Goal: Information Seeking & Learning: Find specific fact

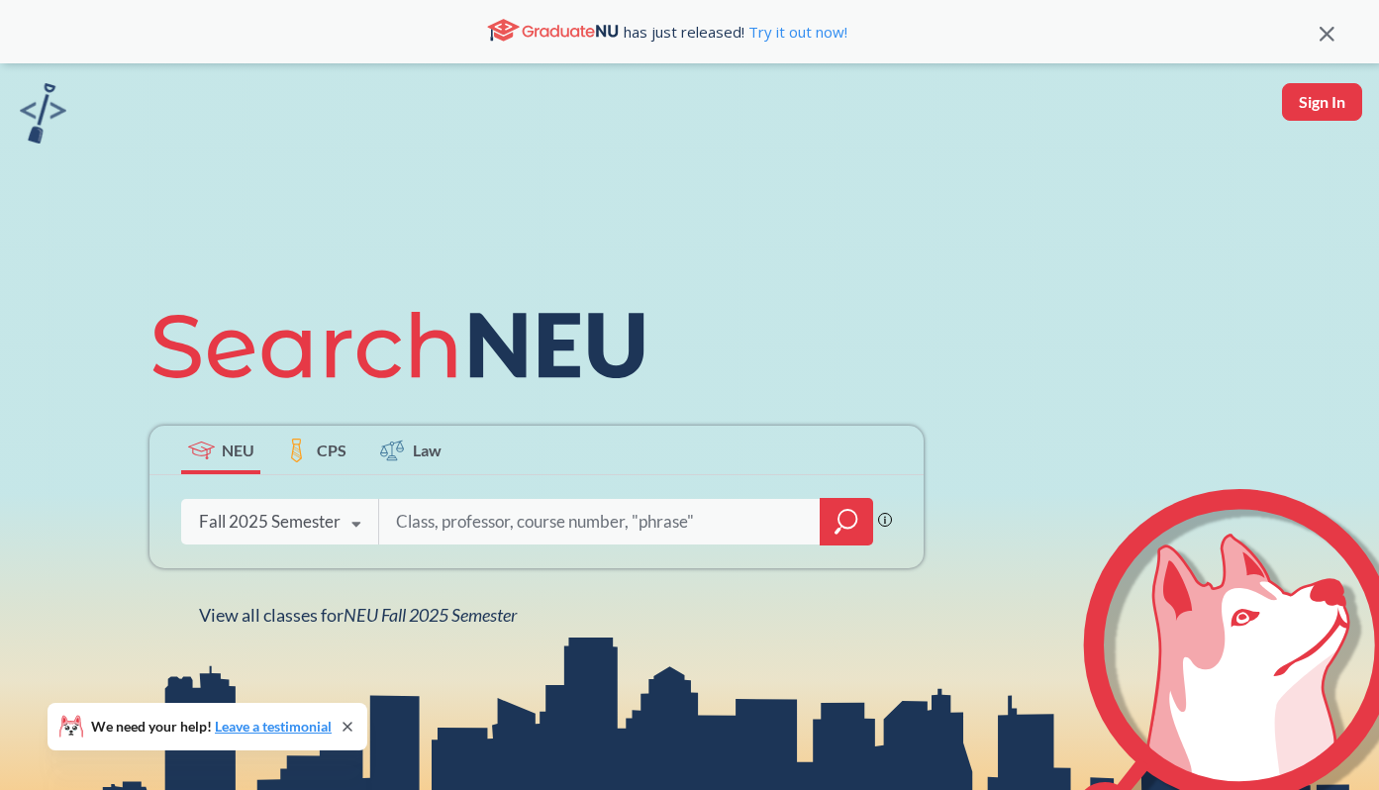
click at [629, 517] on input "search" at bounding box center [600, 522] width 412 height 42
type input "c"
type input "cs"
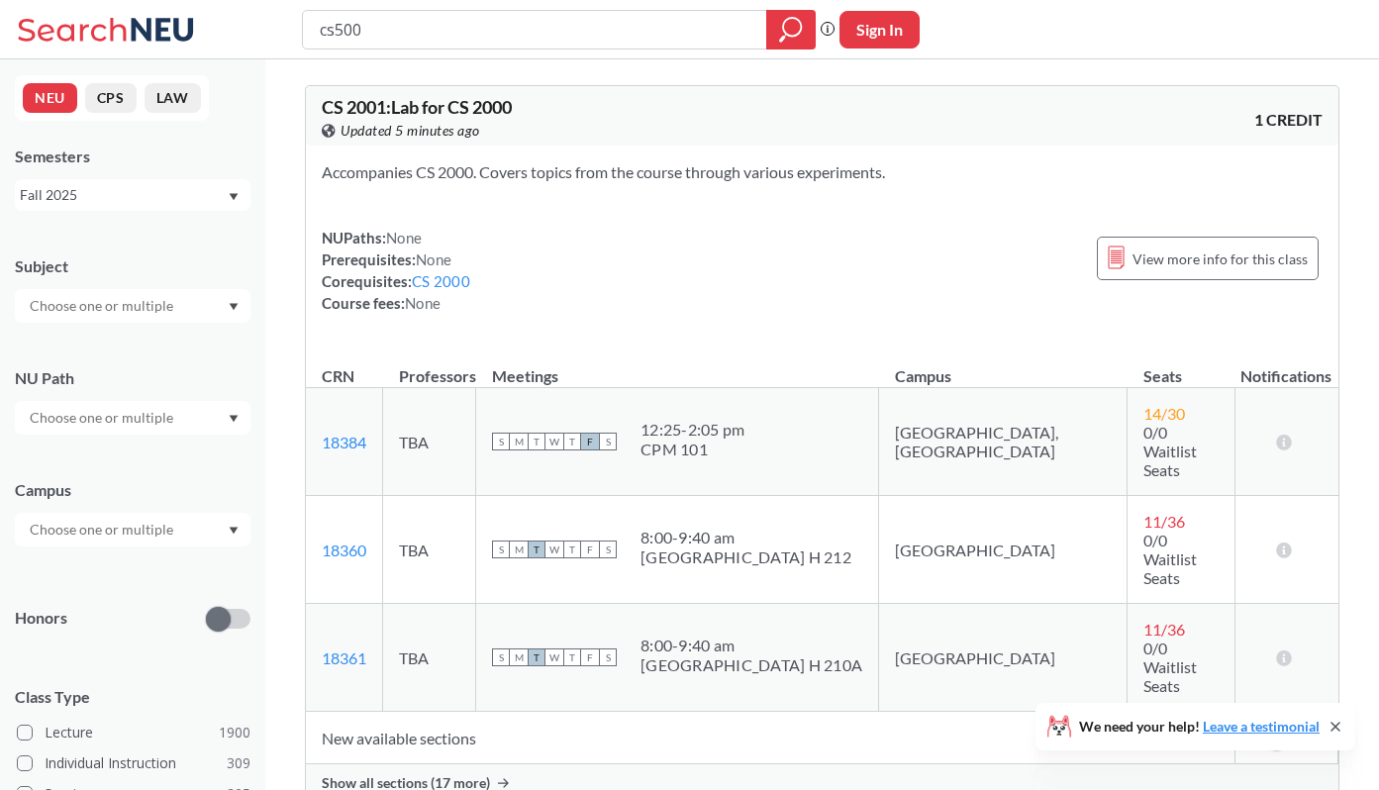
type input "cs5008"
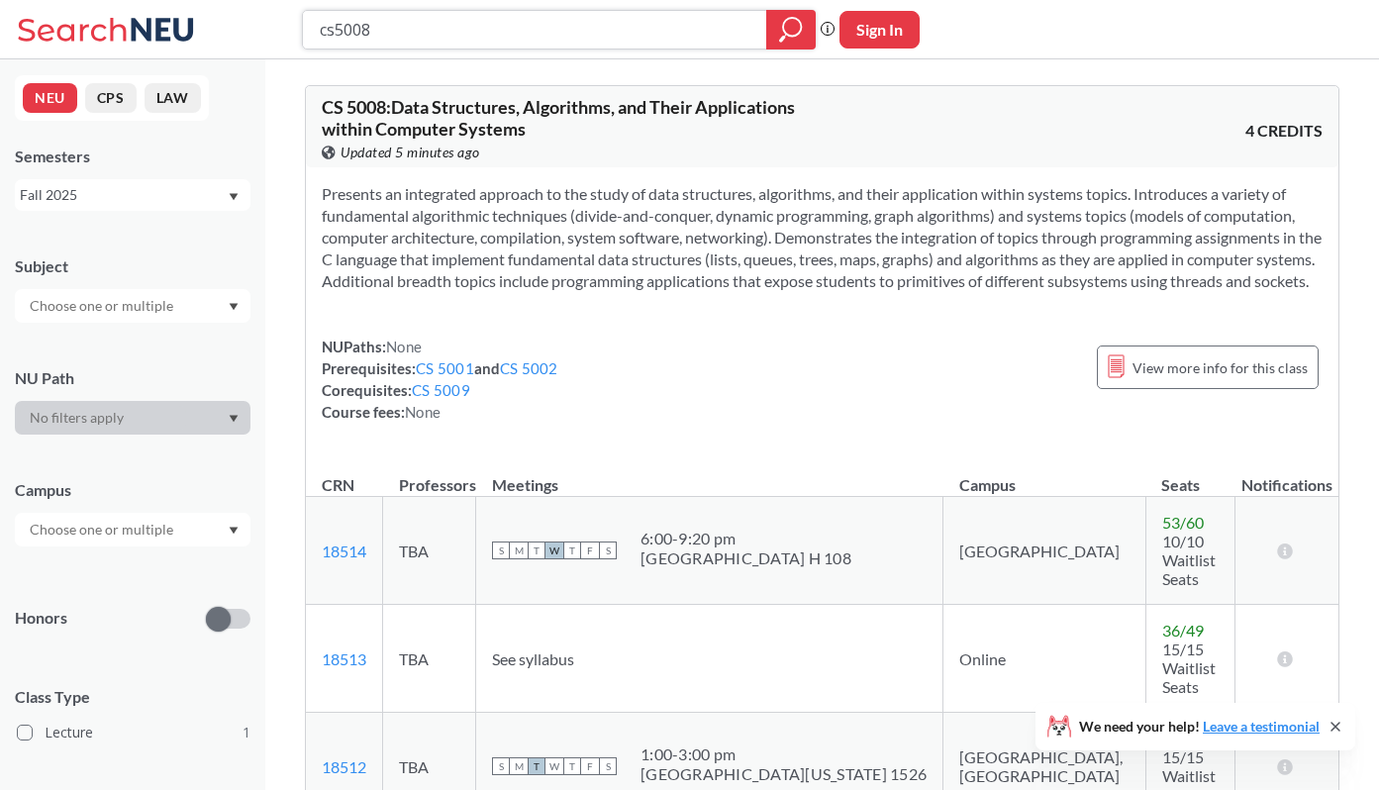
click at [775, 38] on div at bounding box center [790, 30] width 49 height 40
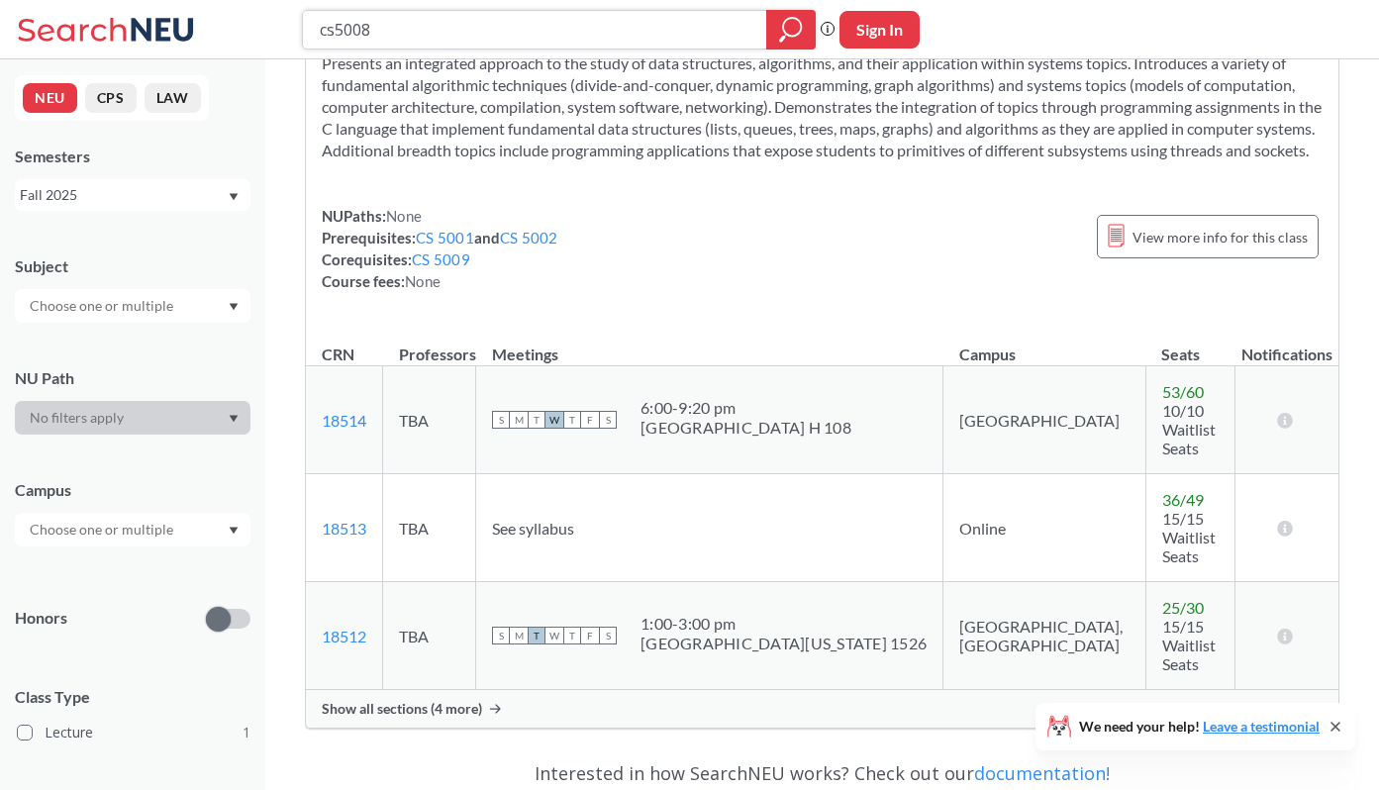
scroll to position [158, 0]
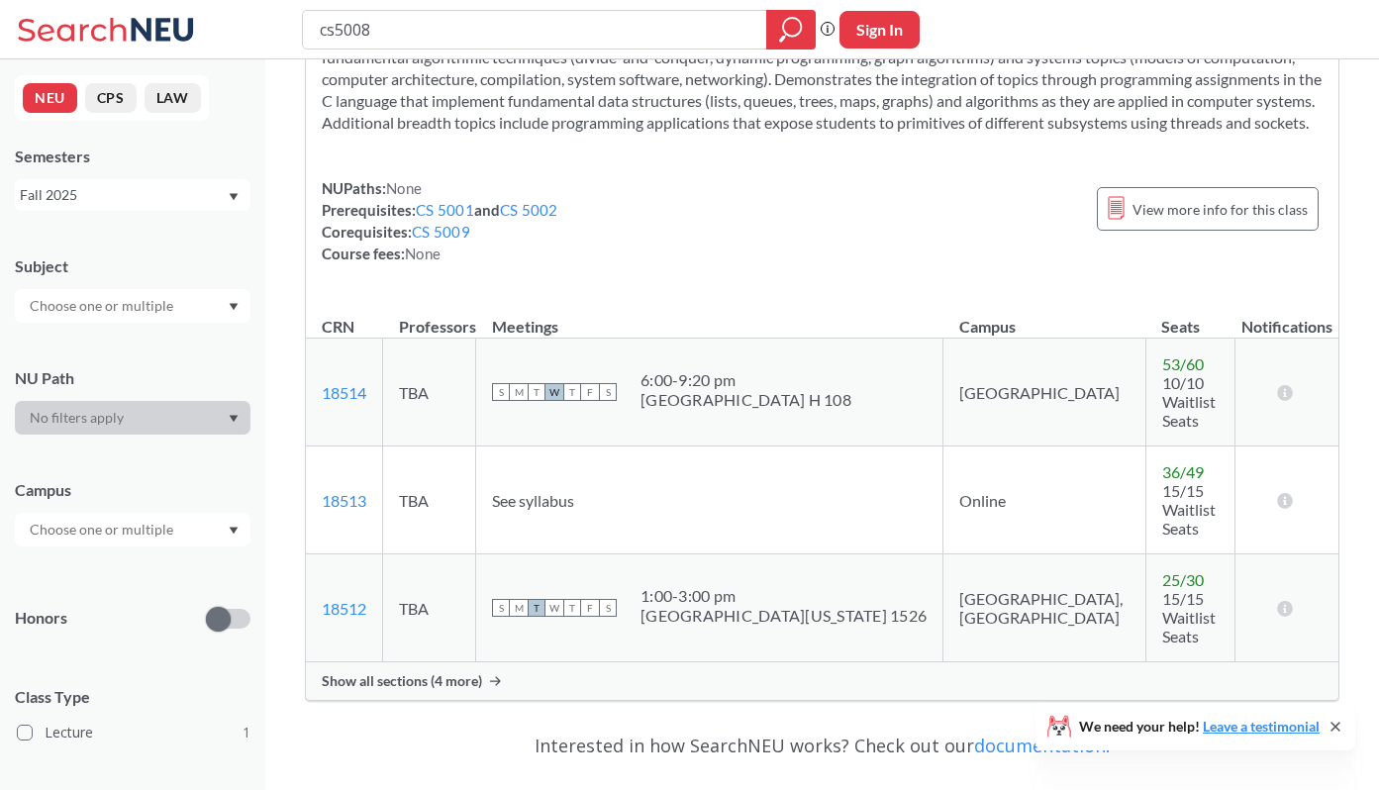
click at [482, 662] on div "Show all sections (4 more)" at bounding box center [822, 681] width 1033 height 38
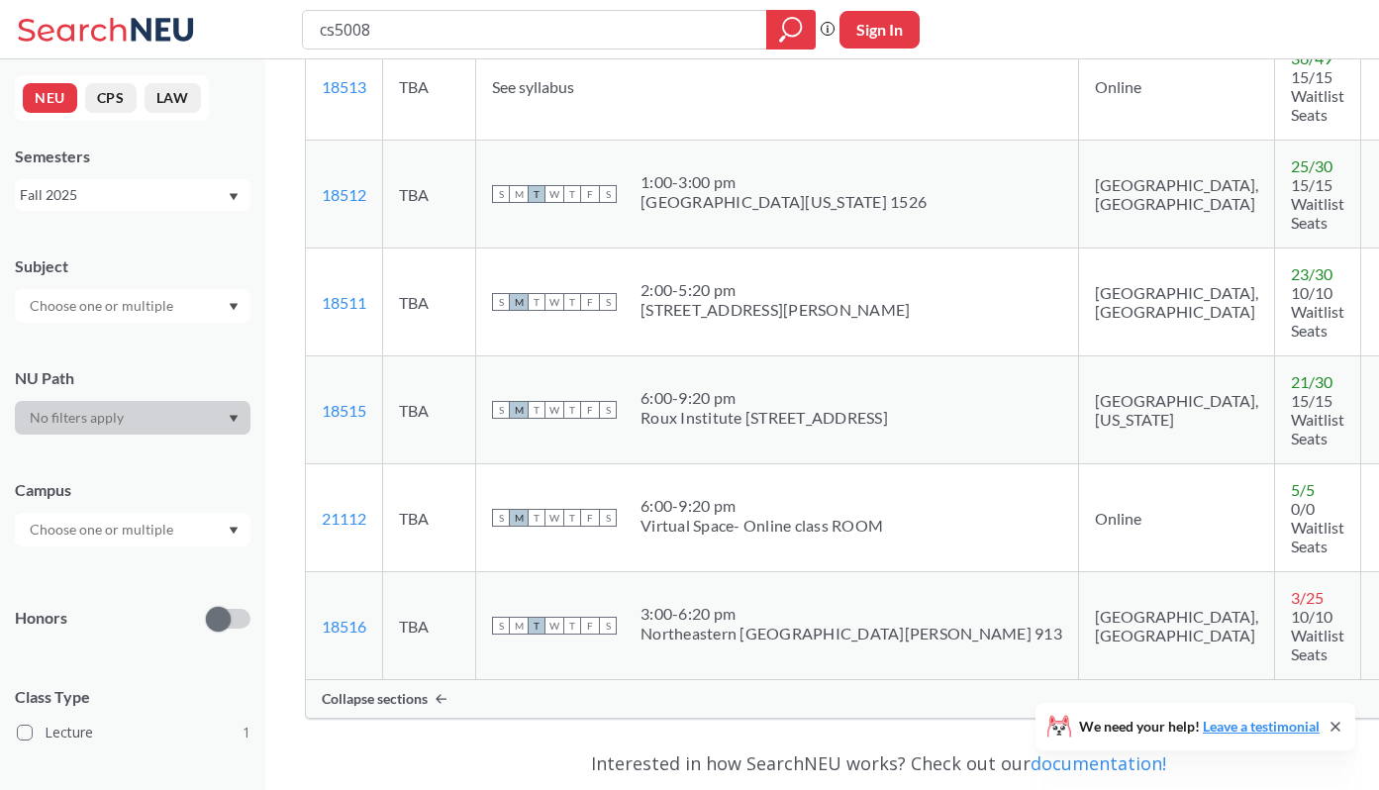
scroll to position [613, 0]
